Goal: Task Accomplishment & Management: Use online tool/utility

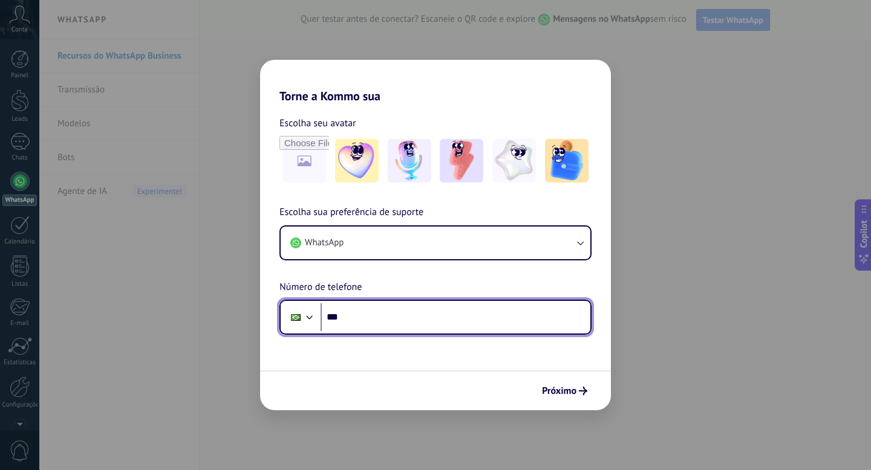
click at [490, 317] on input "***" at bounding box center [455, 318] width 270 height 28
type input "**********"
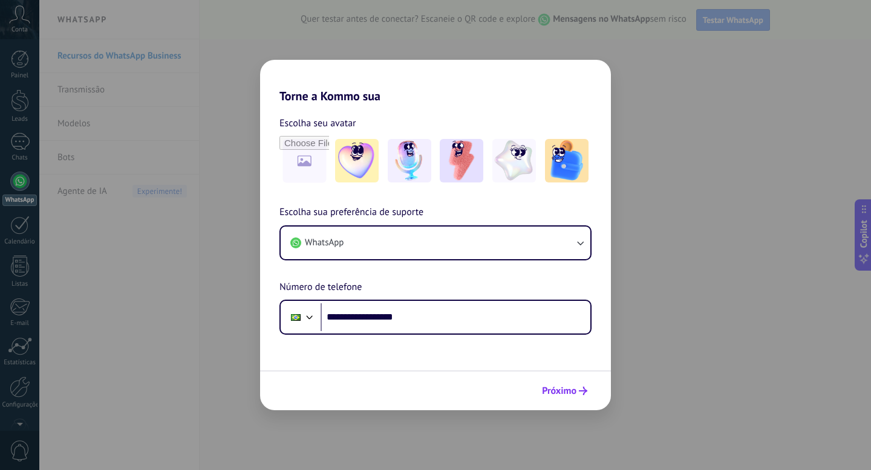
click at [560, 397] on button "Próximo" at bounding box center [564, 391] width 56 height 21
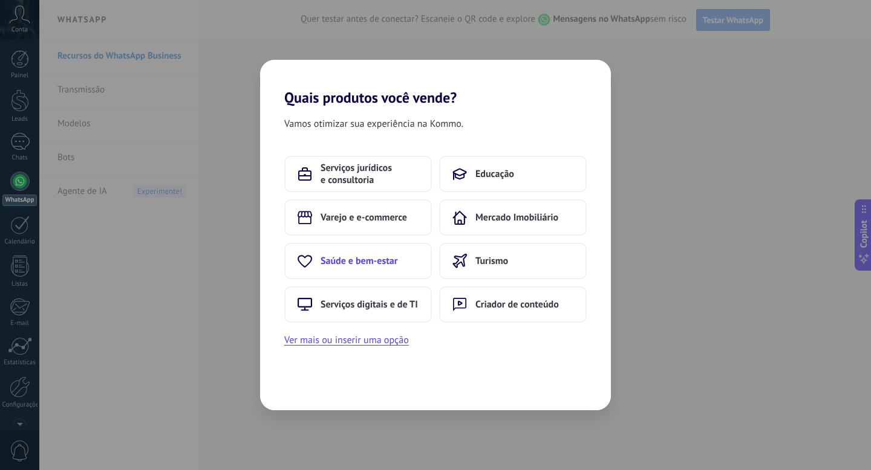
click at [372, 264] on span "Saúde e bem-estar" at bounding box center [358, 261] width 77 height 12
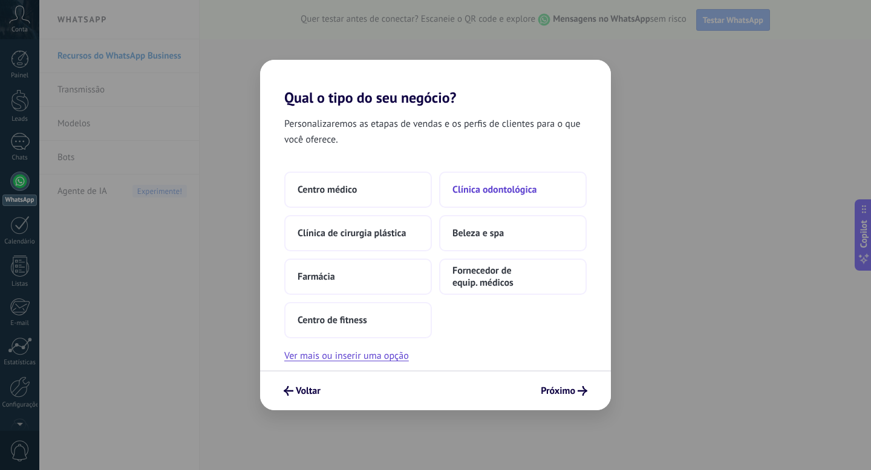
click at [482, 181] on button "Clínica odontológica" at bounding box center [513, 190] width 148 height 36
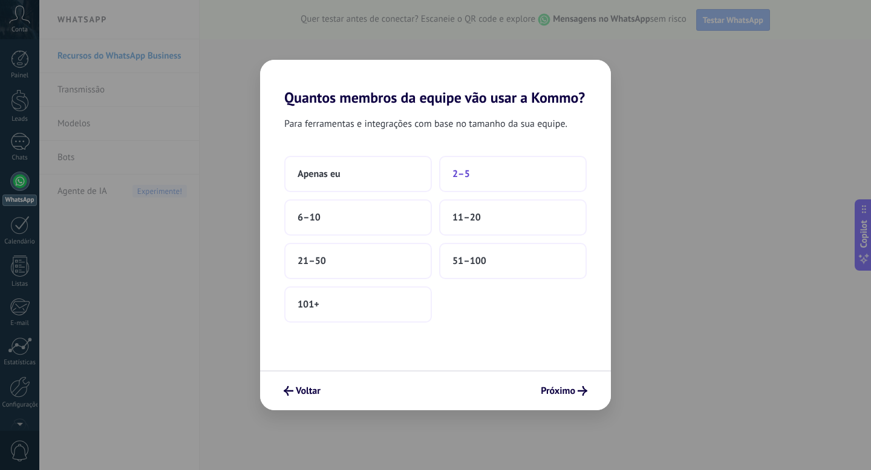
click at [480, 179] on button "2–5" at bounding box center [513, 174] width 148 height 36
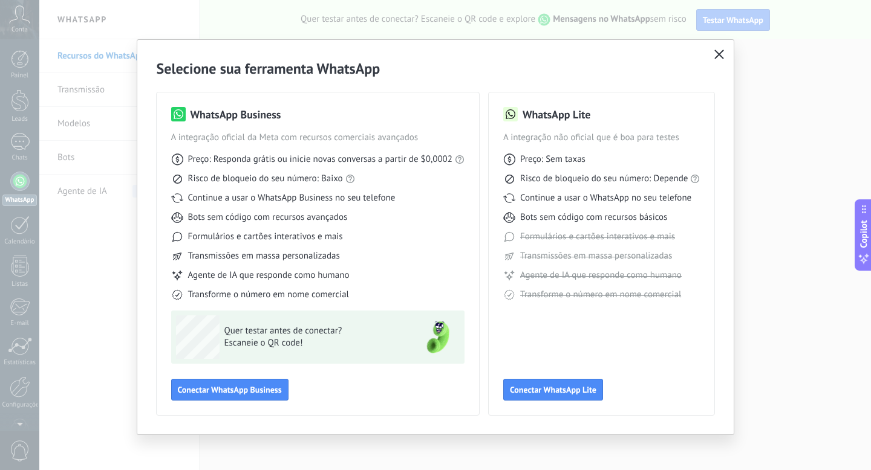
click at [717, 53] on icon "button" at bounding box center [719, 55] width 10 height 10
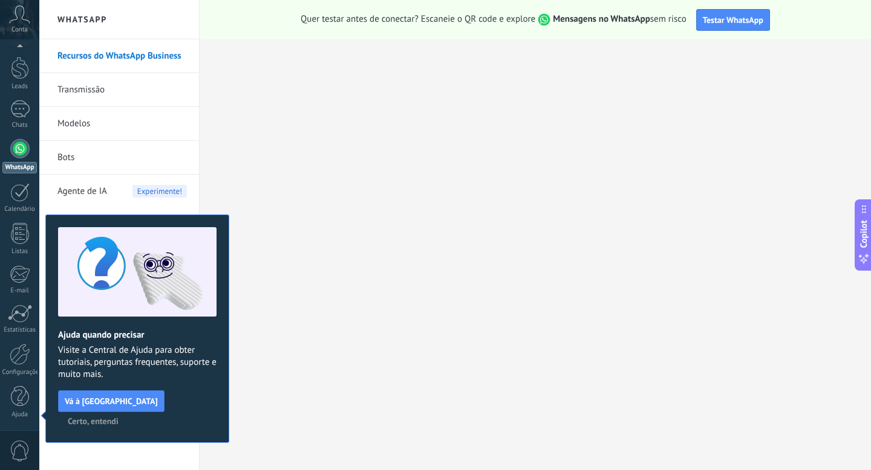
click at [118, 417] on span "Certo, entendi" at bounding box center [93, 421] width 51 height 8
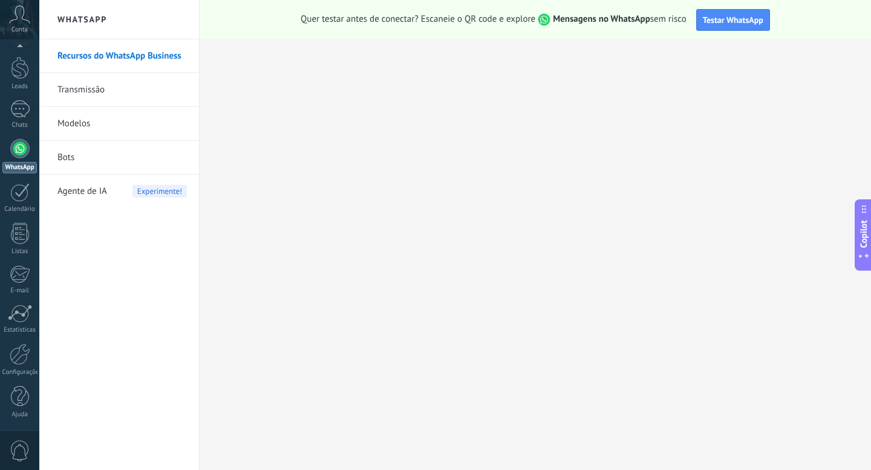
click at [103, 89] on link "Transmissão" at bounding box center [121, 90] width 129 height 34
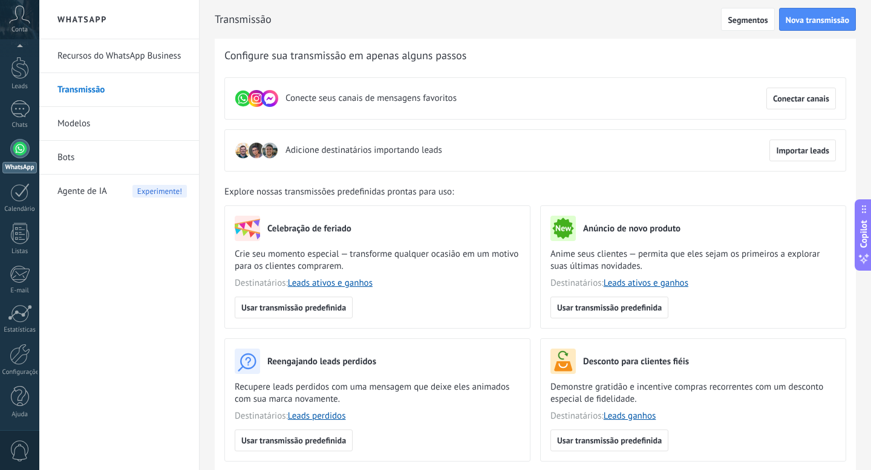
click at [95, 126] on link "Modelos" at bounding box center [121, 124] width 129 height 34
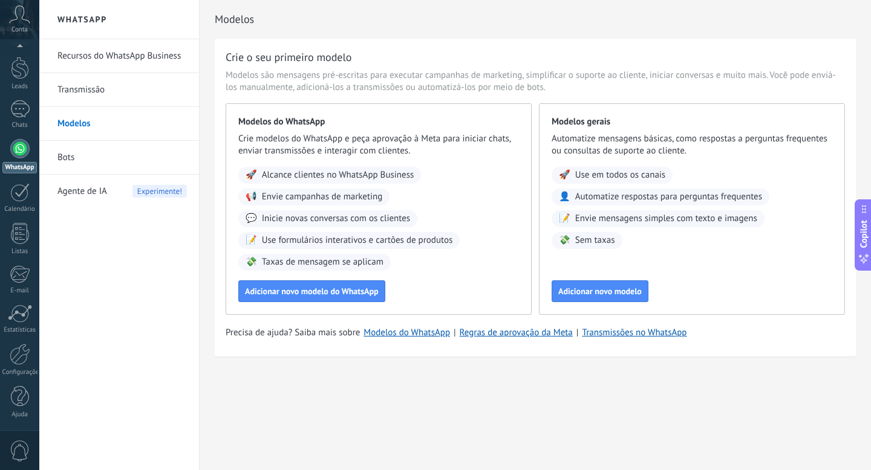
click at [97, 195] on span "Agente de IA" at bounding box center [82, 192] width 50 height 34
